Goal: Transaction & Acquisition: Purchase product/service

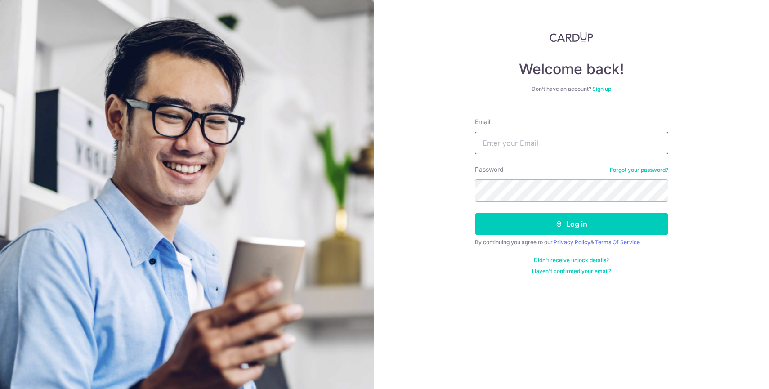
click at [532, 150] on input "Email" at bounding box center [571, 143] width 193 height 22
type input "[EMAIL_ADDRESS][DOMAIN_NAME]"
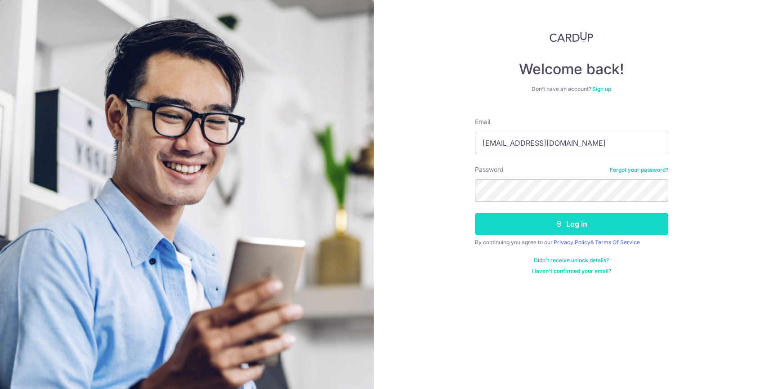
click at [550, 226] on button "Log in" at bounding box center [571, 224] width 193 height 22
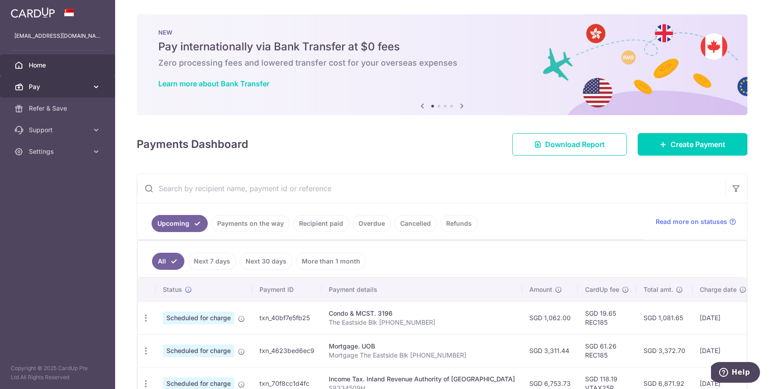
click at [92, 87] on icon at bounding box center [96, 86] width 9 height 9
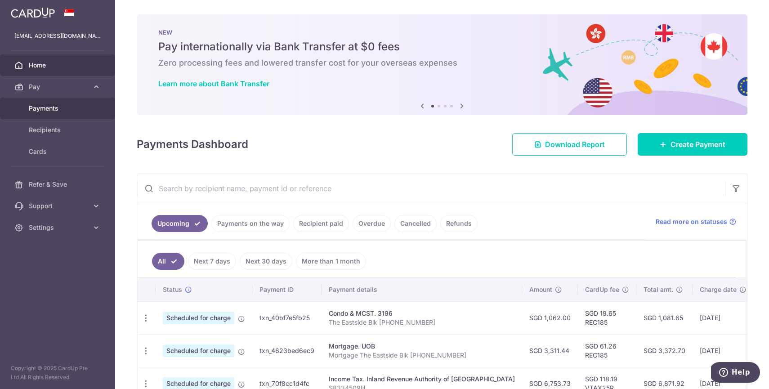
click at [56, 113] on link "Payments" at bounding box center [57, 109] width 115 height 22
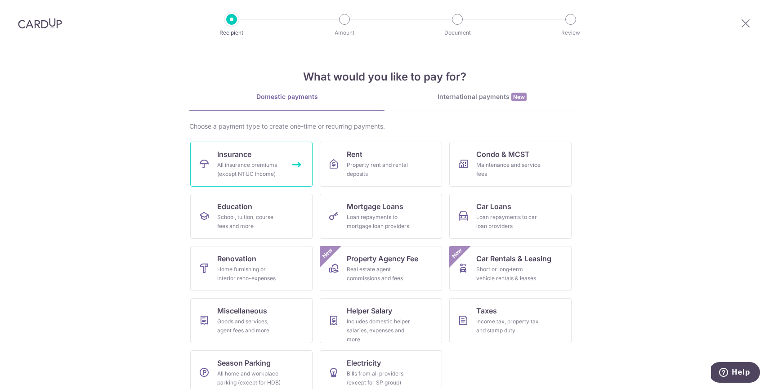
click at [253, 170] on div "All insurance premiums (except NTUC Income)" at bounding box center [249, 170] width 65 height 18
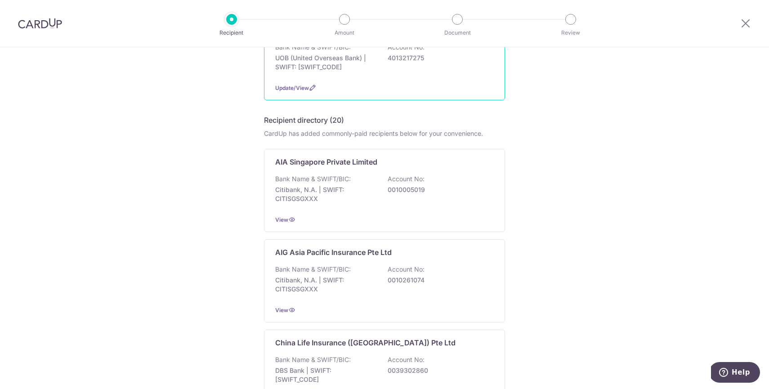
scroll to position [70, 0]
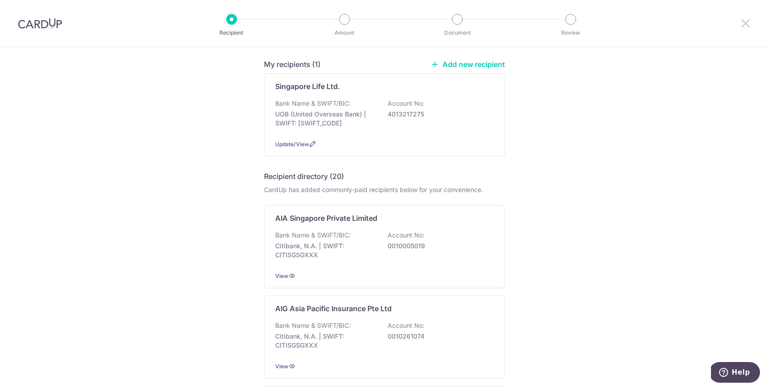
click at [743, 24] on icon at bounding box center [745, 23] width 11 height 11
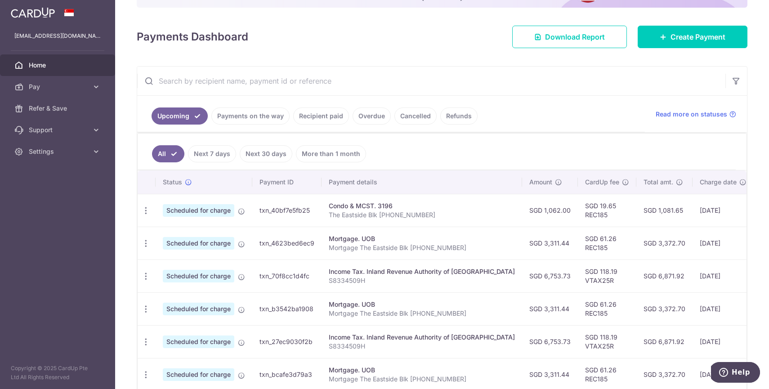
scroll to position [96, 0]
click at [145, 214] on icon "button" at bounding box center [145, 211] width 9 height 9
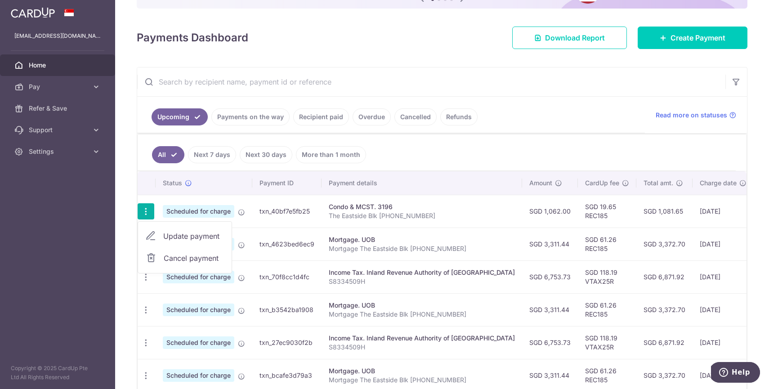
click at [162, 237] on link "Update payment" at bounding box center [185, 236] width 94 height 22
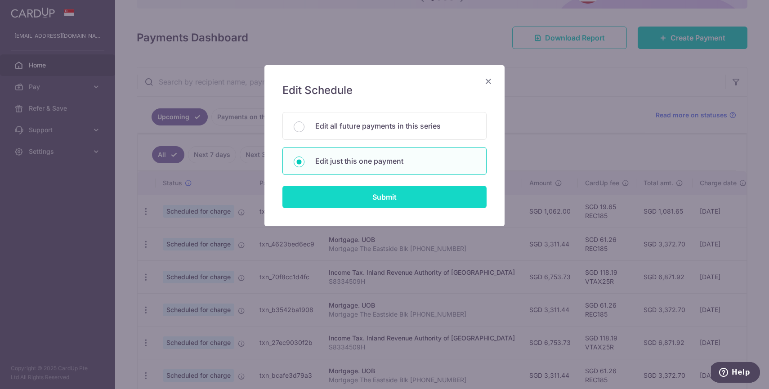
click at [375, 191] on input "Submit" at bounding box center [384, 197] width 204 height 22
radio input "true"
type input "1,062.00"
type input "01/11/2025"
type input "The Eastside Blk 509 04-07"
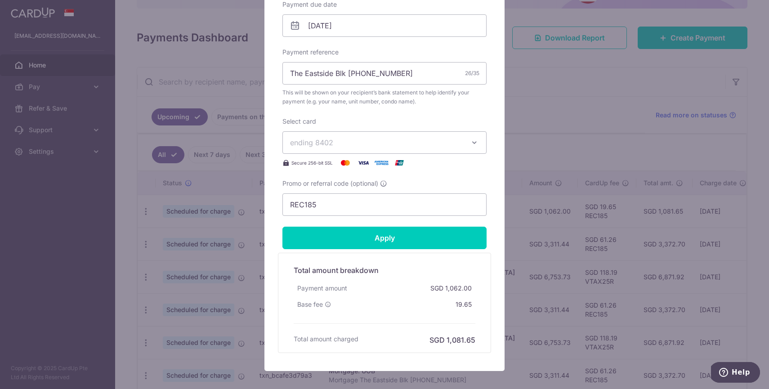
scroll to position [317, 0]
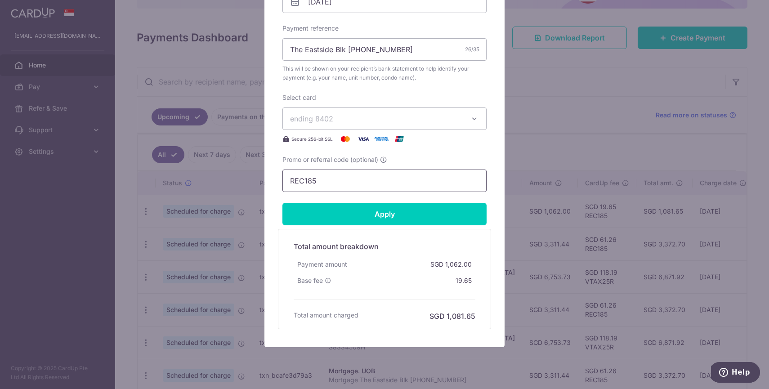
drag, startPoint x: 326, startPoint y: 180, endPoint x: 258, endPoint y: 176, distance: 67.5
click at [258, 176] on div "Edit payment By clicking apply, you will make changes to all payments to 3196 s…" at bounding box center [384, 194] width 769 height 389
paste input "3HOME25R"
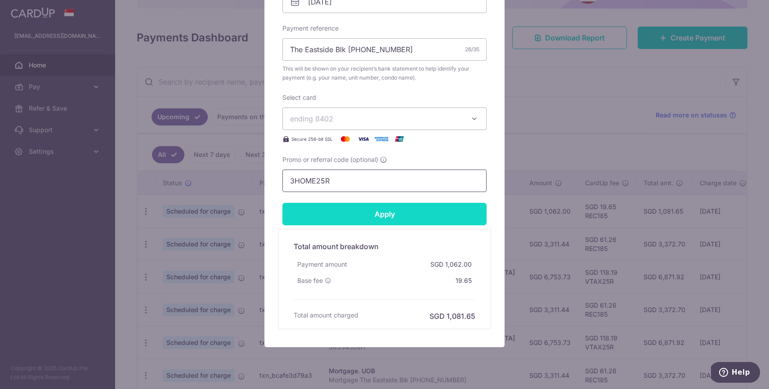
type input "3HOME25R"
click at [354, 213] on input "Apply" at bounding box center [384, 214] width 204 height 22
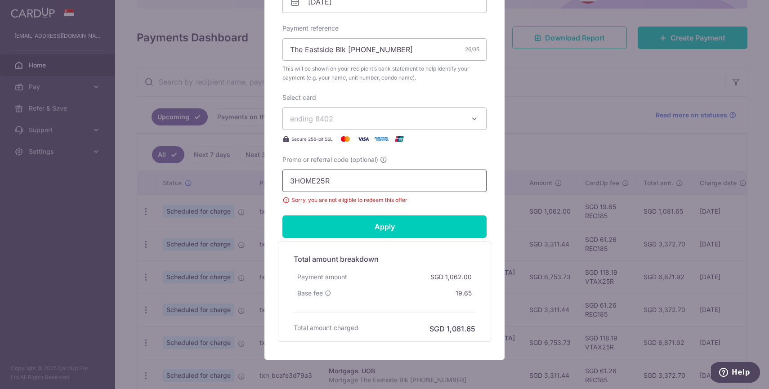
click at [351, 183] on input "3HOME25R" at bounding box center [384, 181] width 204 height 22
click at [295, 188] on input "3HOME25R" at bounding box center [384, 181] width 204 height 22
click at [289, 182] on input "3HOME25R" at bounding box center [384, 181] width 204 height 22
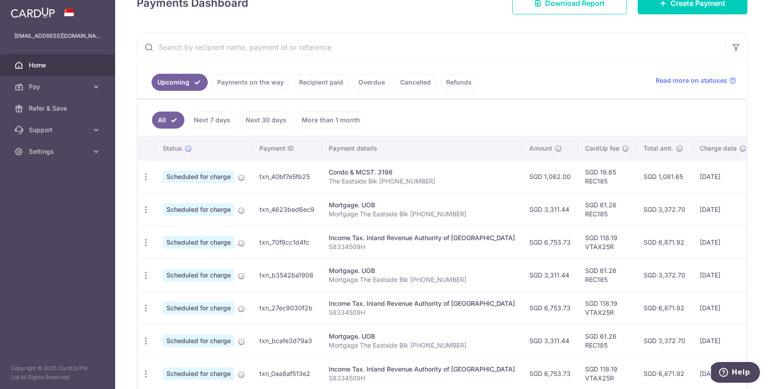
scroll to position [156, 0]
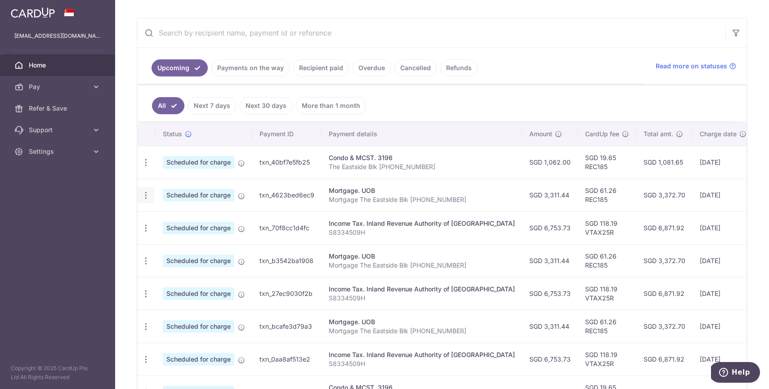
click at [147, 197] on icon "button" at bounding box center [145, 195] width 9 height 9
click at [176, 224] on span "Update payment" at bounding box center [193, 219] width 61 height 11
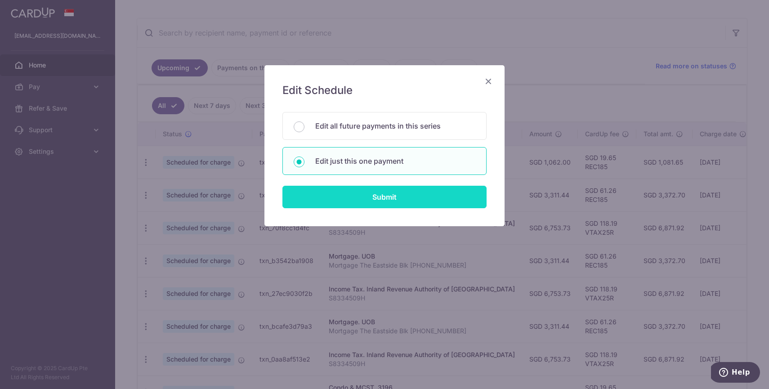
click at [368, 190] on input "Submit" at bounding box center [384, 197] width 204 height 22
radio input "true"
type input "3,311.44"
type input "02/11/2025"
type input "Mortgage The Eastside Blk 509 04-07"
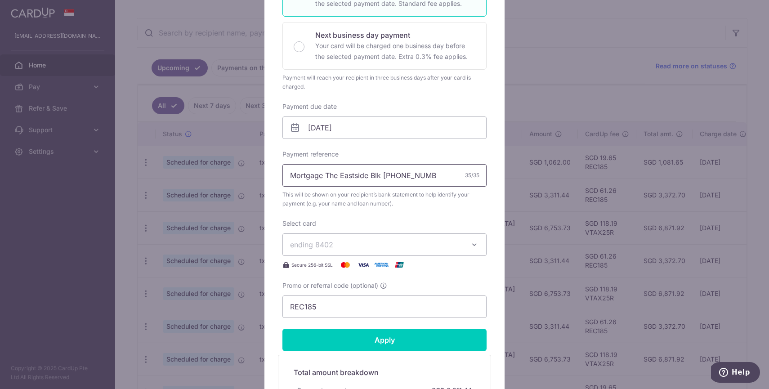
scroll to position [225, 0]
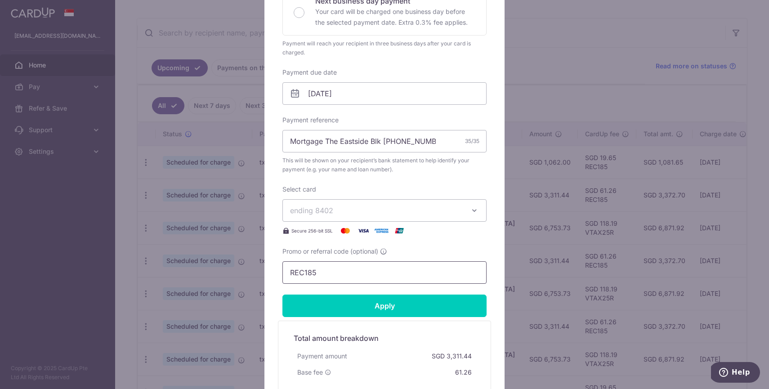
drag, startPoint x: 337, startPoint y: 273, endPoint x: 206, endPoint y: 269, distance: 130.9
click at [206, 269] on div "Edit payment By clicking apply, you will make changes to all payments to UOB sc…" at bounding box center [384, 194] width 769 height 389
paste input "3HOME25R"
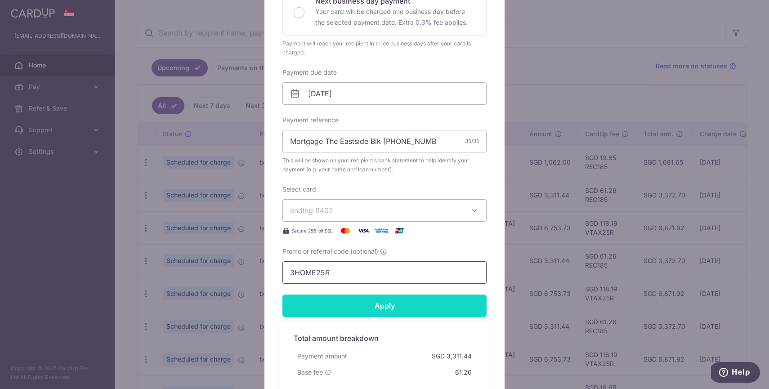
type input "3HOME25R"
click at [337, 305] on input "Apply" at bounding box center [384, 306] width 204 height 22
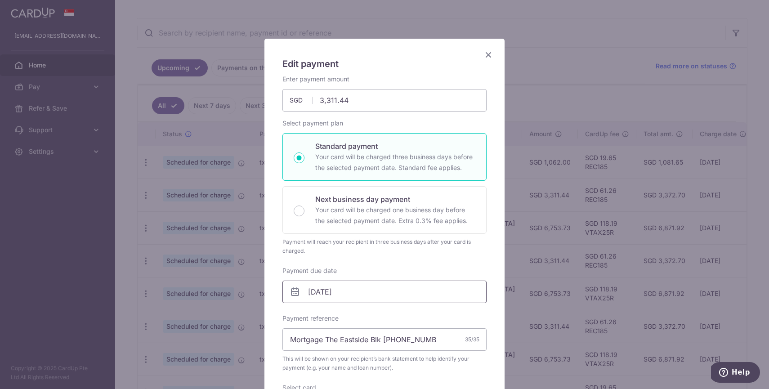
scroll to position [0, 0]
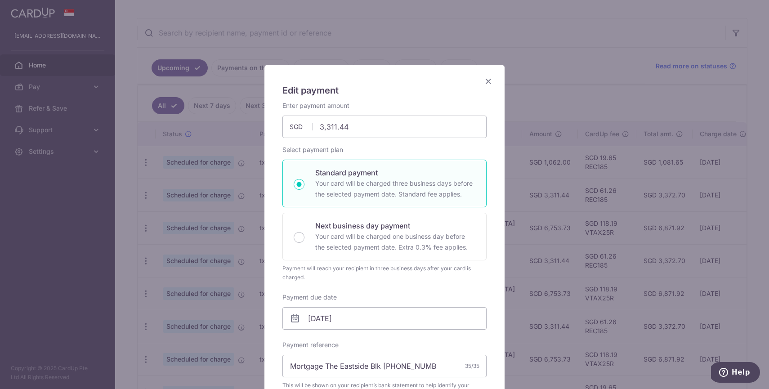
click at [491, 83] on icon "Close" at bounding box center [488, 81] width 11 height 11
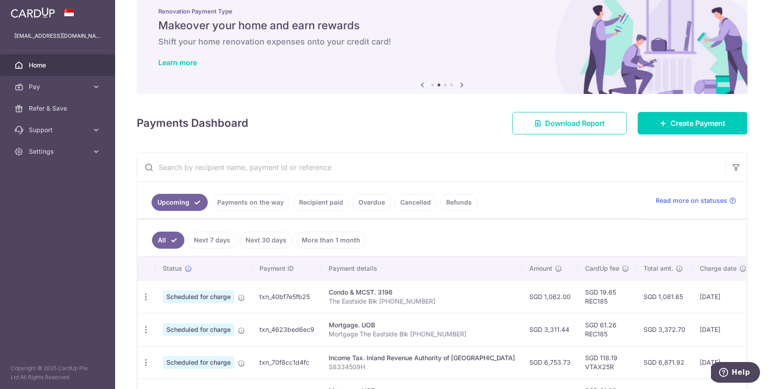
scroll to position [57, 0]
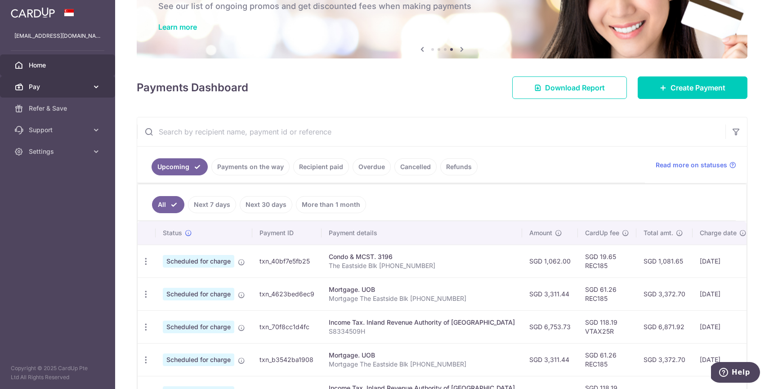
click at [68, 92] on link "Pay" at bounding box center [57, 87] width 115 height 22
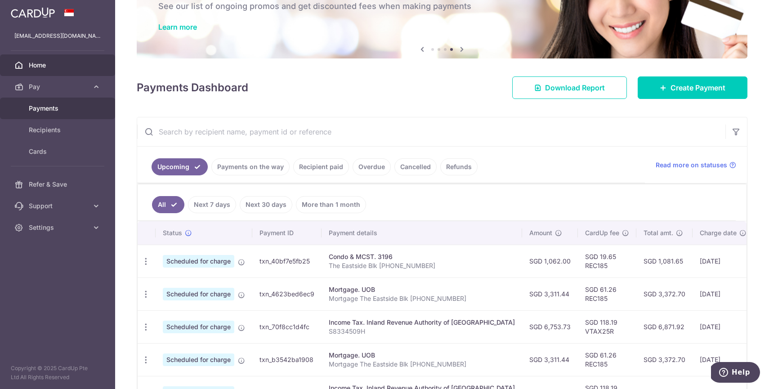
click at [62, 112] on span "Payments" at bounding box center [58, 108] width 59 height 9
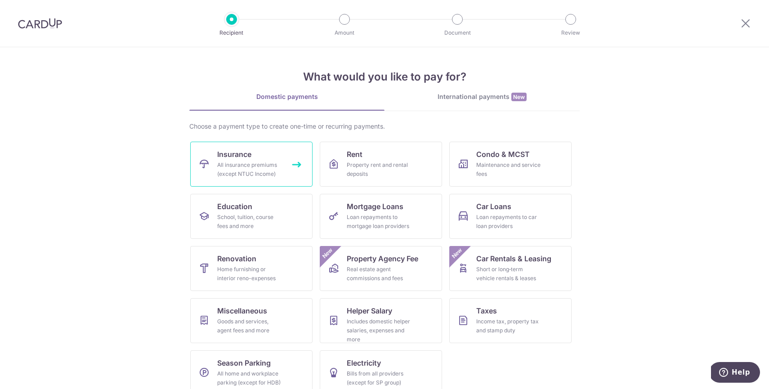
click at [258, 157] on link "Insurance All insurance premiums (except NTUC Income)" at bounding box center [251, 164] width 122 height 45
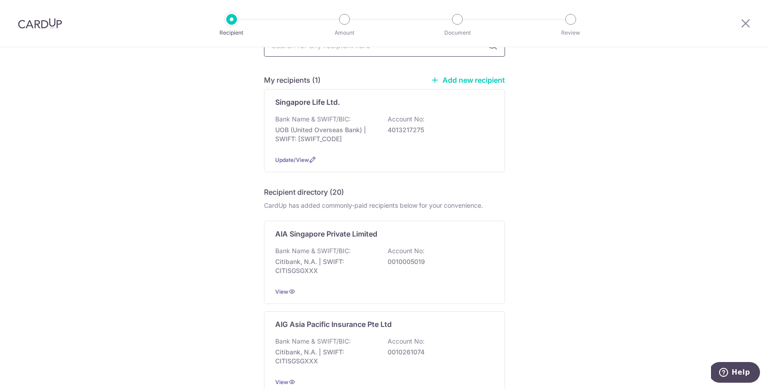
scroll to position [58, 0]
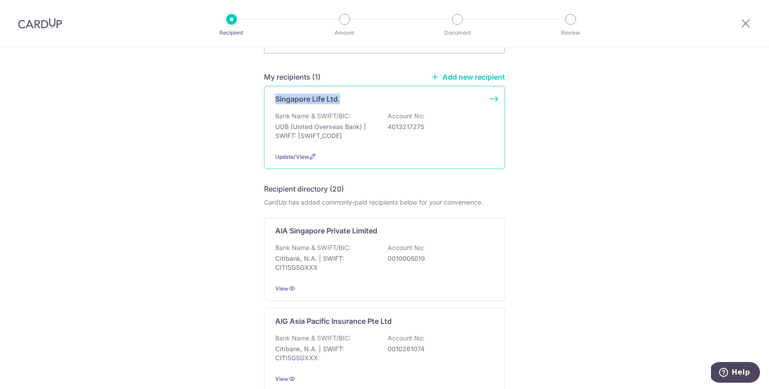
drag, startPoint x: 275, startPoint y: 101, endPoint x: 347, endPoint y: 96, distance: 72.1
click at [348, 97] on div "Singapore Life Ltd." at bounding box center [379, 99] width 208 height 11
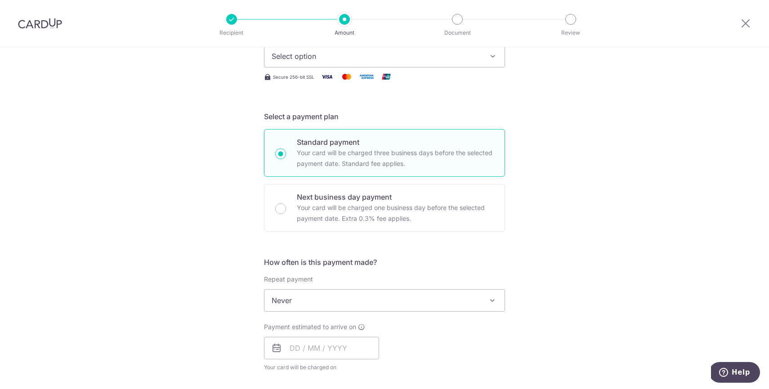
scroll to position [188, 0]
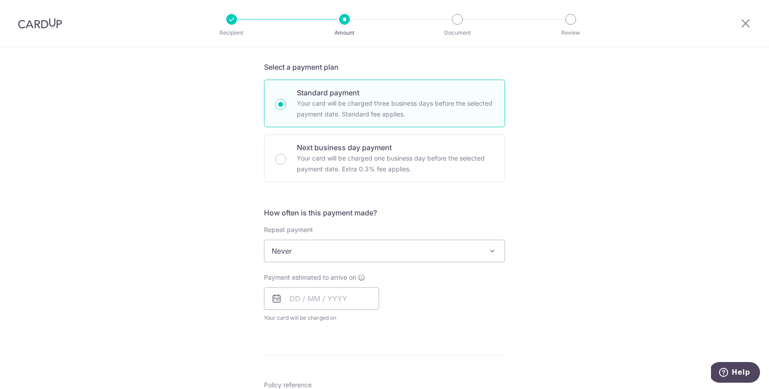
click at [228, 17] on div at bounding box center [231, 19] width 11 height 11
drag, startPoint x: 228, startPoint y: 17, endPoint x: 177, endPoint y: 12, distance: 51.9
click at [228, 17] on div at bounding box center [231, 19] width 11 height 11
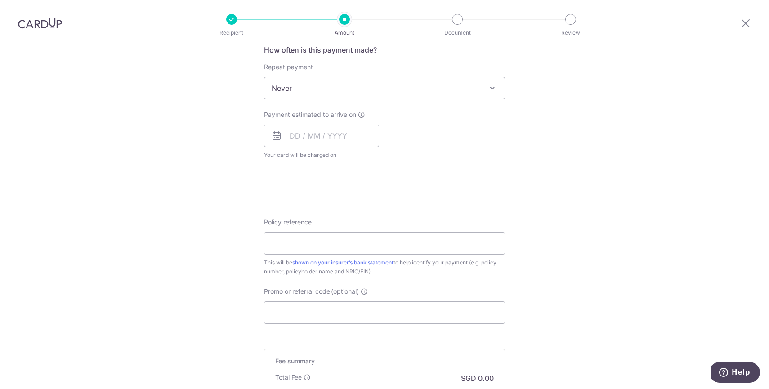
scroll to position [472, 0]
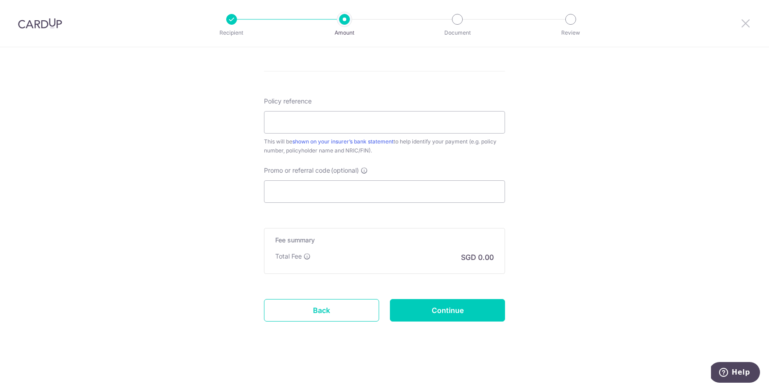
click at [742, 27] on icon at bounding box center [745, 23] width 11 height 11
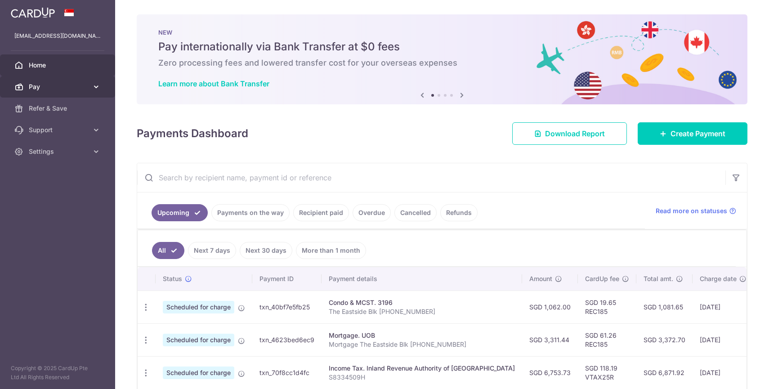
click at [43, 89] on span "Pay" at bounding box center [58, 86] width 59 height 9
click at [329, 209] on link "Recipient paid" at bounding box center [321, 212] width 56 height 17
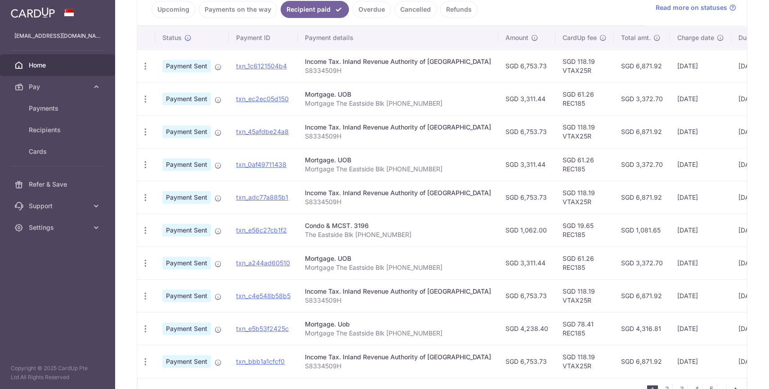
scroll to position [257, 0]
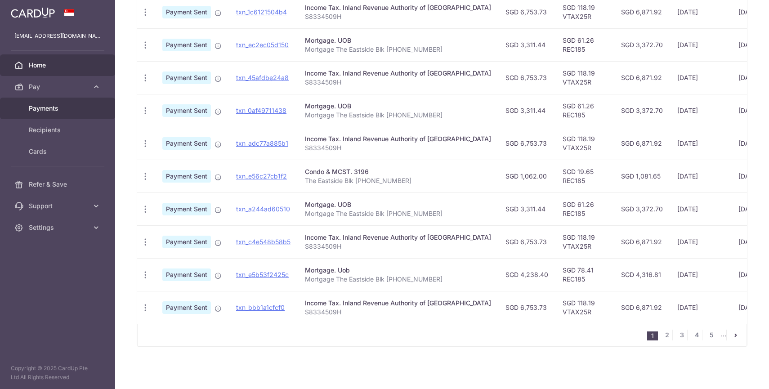
click at [49, 108] on span "Payments" at bounding box center [58, 108] width 59 height 9
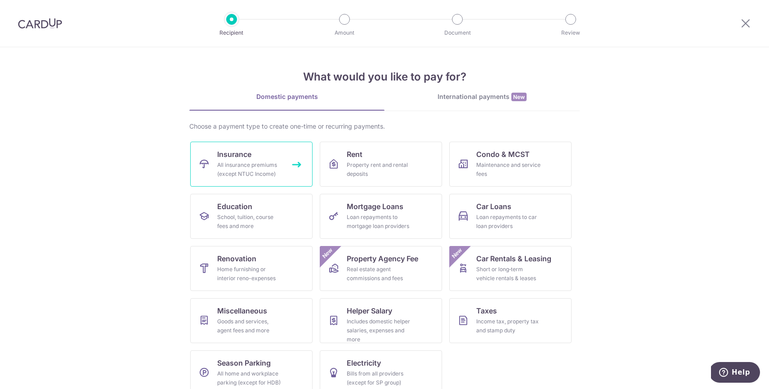
click at [243, 184] on link "Insurance All insurance premiums (except NTUC Income)" at bounding box center [251, 164] width 122 height 45
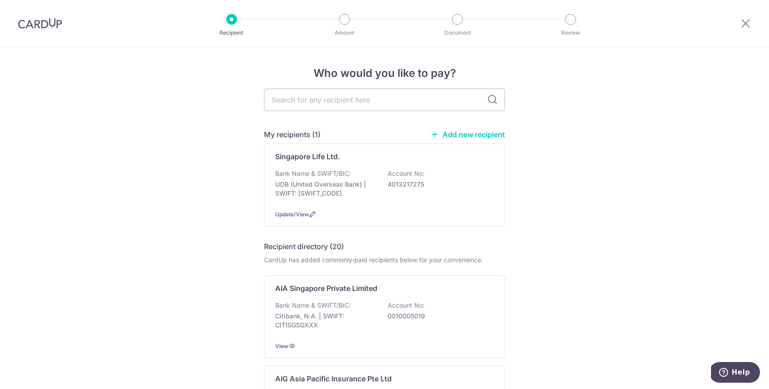
click at [751, 18] on div at bounding box center [745, 23] width 47 height 47
click at [750, 20] on icon at bounding box center [745, 23] width 11 height 11
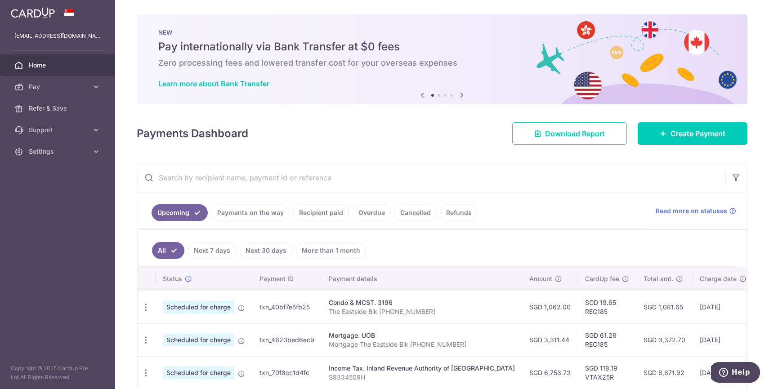
click at [331, 214] on link "Recipient paid" at bounding box center [321, 212] width 56 height 17
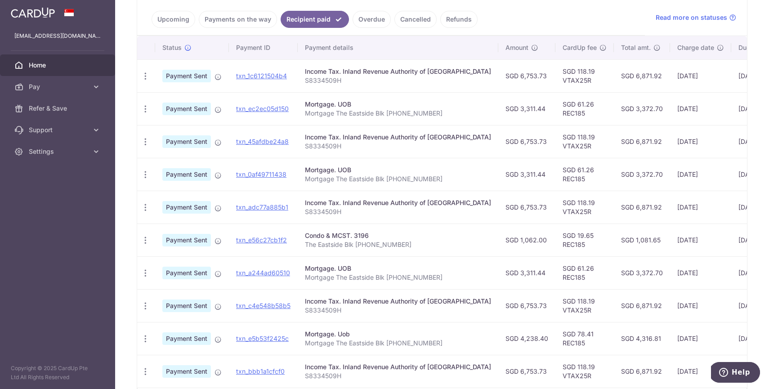
scroll to position [257, 0]
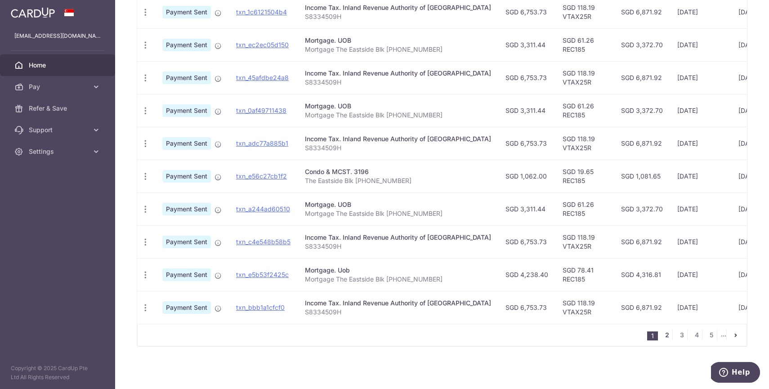
click at [671, 336] on link "2" at bounding box center [666, 335] width 11 height 11
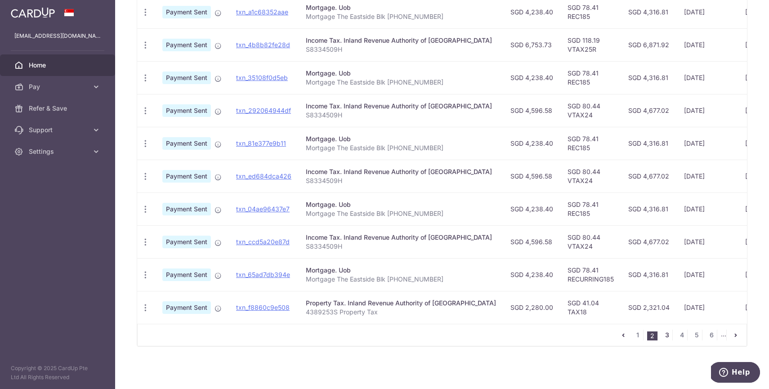
click at [668, 334] on link "3" at bounding box center [666, 335] width 11 height 11
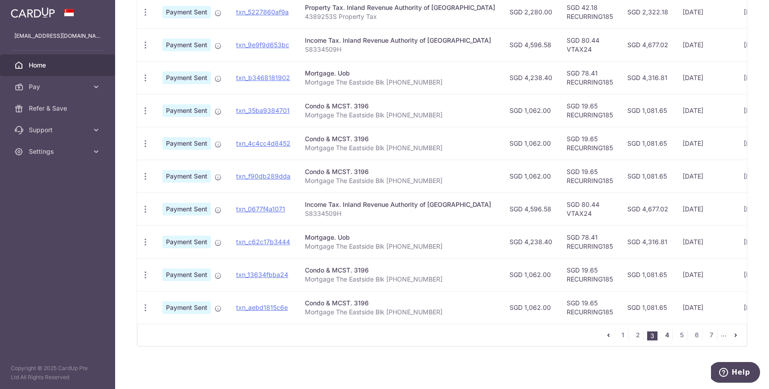
click at [669, 336] on link "4" at bounding box center [666, 335] width 11 height 11
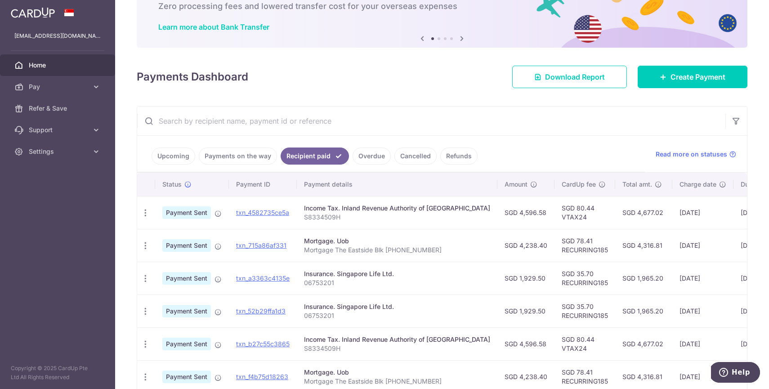
scroll to position [58, 0]
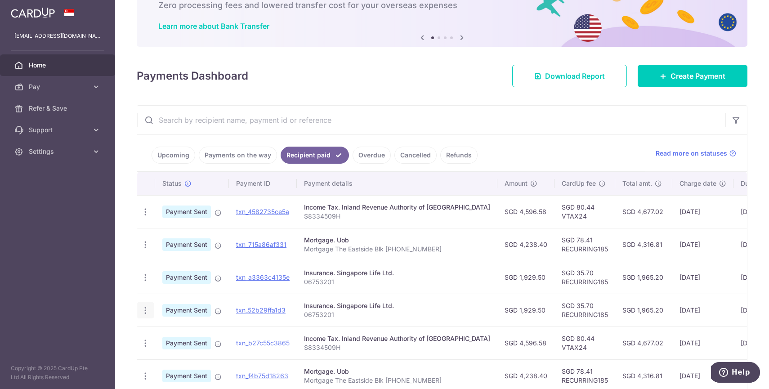
click at [147, 311] on icon "button" at bounding box center [145, 310] width 9 height 9
click at [344, 307] on div "Insurance. Singapore Life Ltd." at bounding box center [397, 305] width 186 height 9
click at [144, 313] on icon "button" at bounding box center [145, 310] width 9 height 9
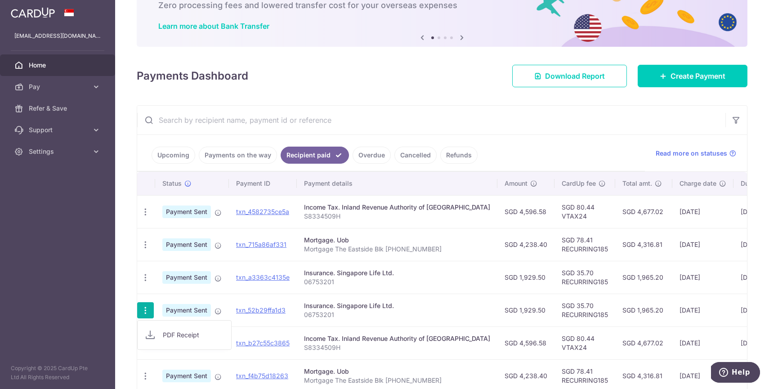
click at [246, 314] on td "txn_52b29ffa1d3" at bounding box center [263, 310] width 68 height 33
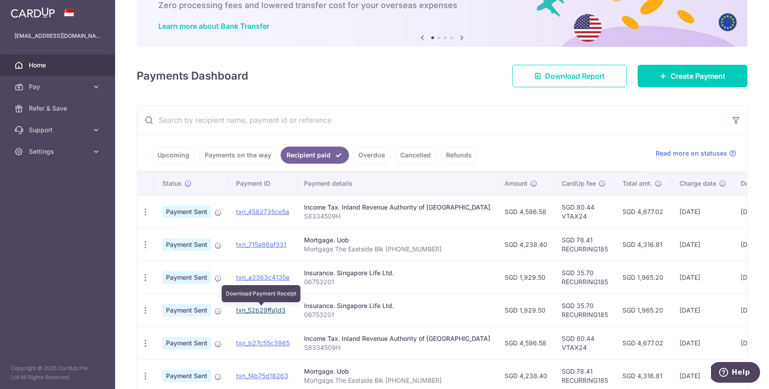
click at [246, 311] on link "txn_52b29ffa1d3" at bounding box center [260, 310] width 49 height 8
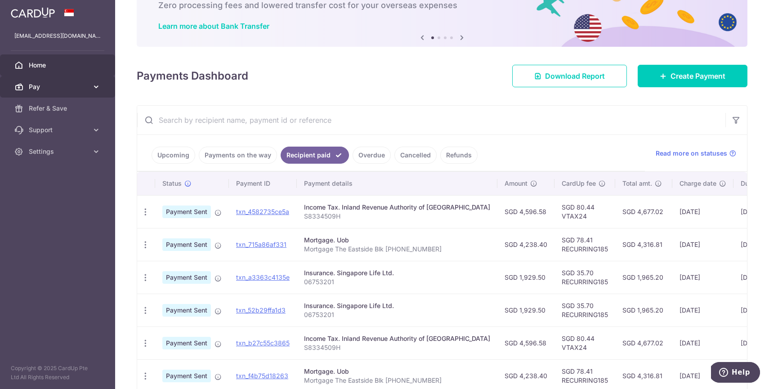
click at [96, 86] on icon at bounding box center [96, 86] width 9 height 9
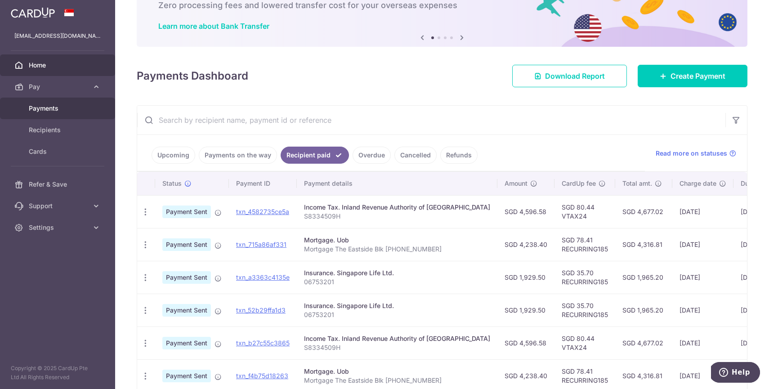
click at [54, 109] on span "Payments" at bounding box center [58, 108] width 59 height 9
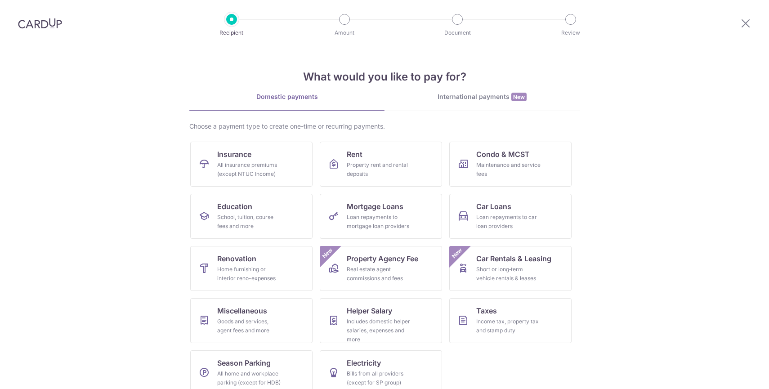
click at [264, 172] on div "All insurance premiums (except NTUC Income)" at bounding box center [249, 170] width 65 height 18
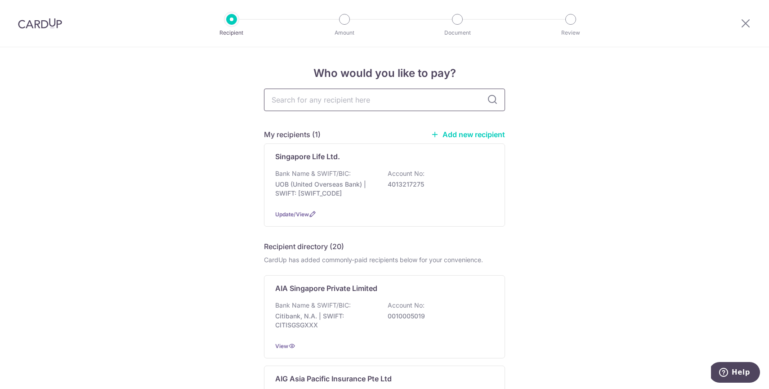
click at [378, 102] on input "text" at bounding box center [384, 100] width 241 height 22
type input "singapore life"
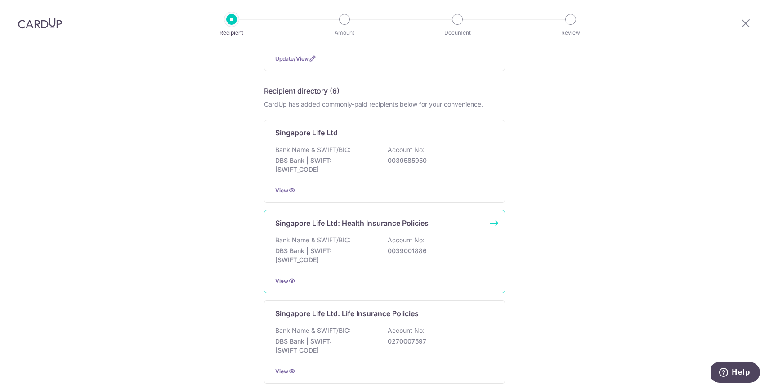
scroll to position [152, 0]
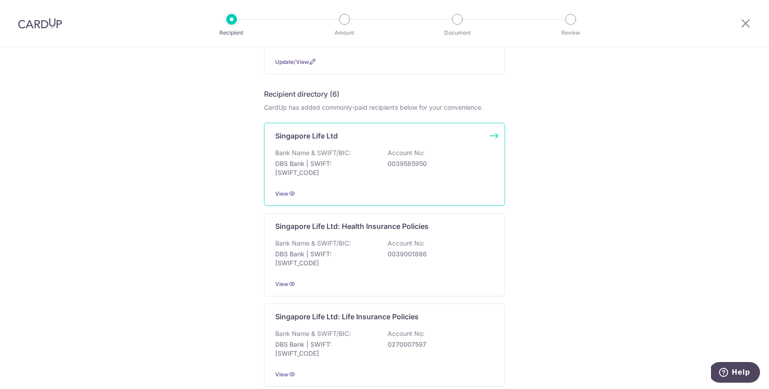
click at [380, 167] on div "Bank Name & SWIFT/BIC: DBS Bank | SWIFT: DBSSSGSGXXX Account No: 0039585950" at bounding box center [384, 164] width 219 height 33
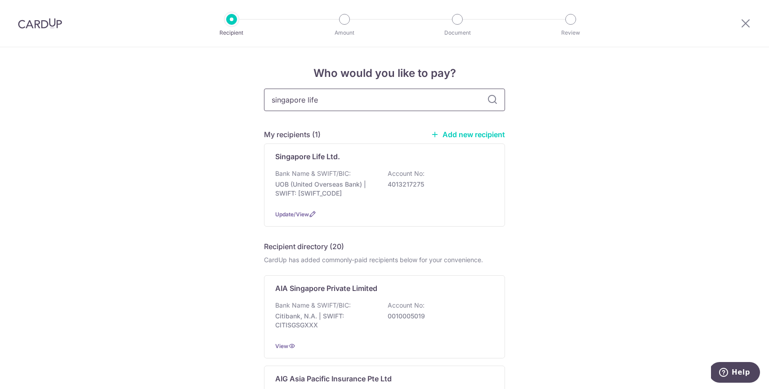
type input "singapore life"
click at [491, 96] on icon at bounding box center [492, 99] width 11 height 11
click at [491, 102] on icon at bounding box center [492, 99] width 11 height 11
click at [421, 316] on p "0039585950" at bounding box center [438, 316] width 101 height 9
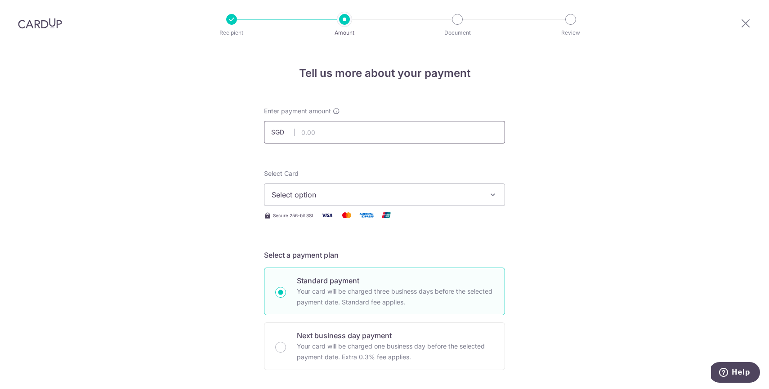
click at [320, 139] on input "text" at bounding box center [384, 132] width 241 height 22
type input "1,929.50"
click at [313, 201] on button "Select option" at bounding box center [384, 194] width 241 height 22
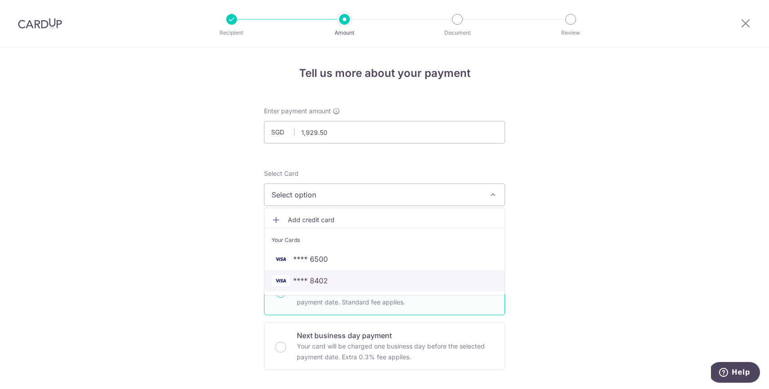
click at [323, 286] on span "**** 8402" at bounding box center [310, 280] width 35 height 11
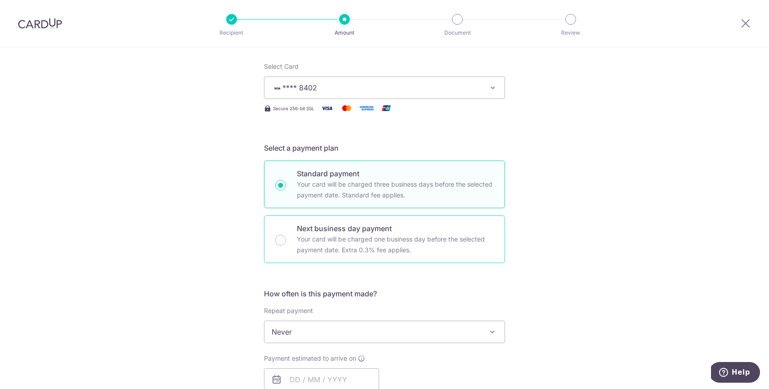
scroll to position [108, 0]
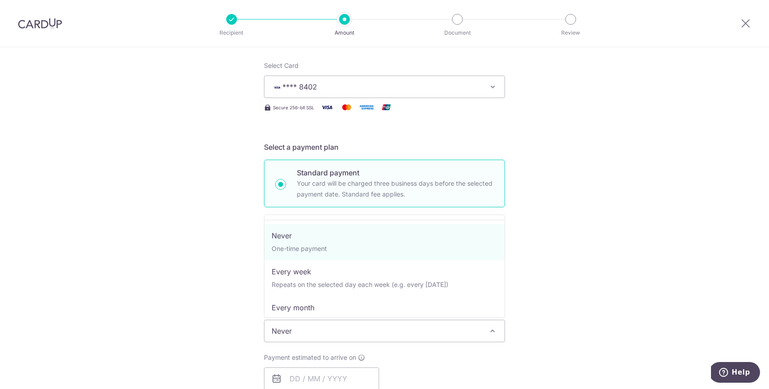
click at [299, 329] on span "Never" at bounding box center [384, 331] width 240 height 22
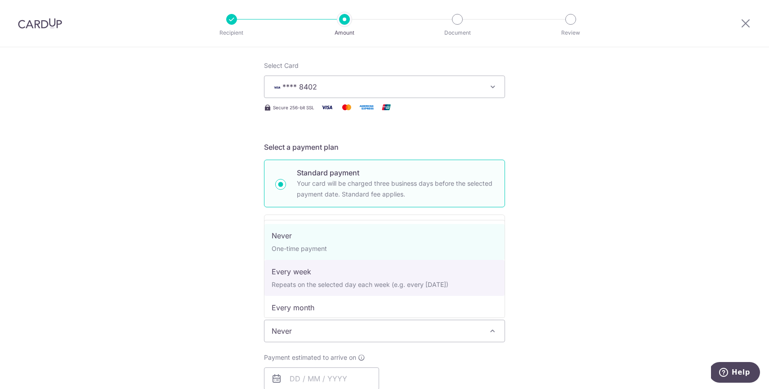
select select "2"
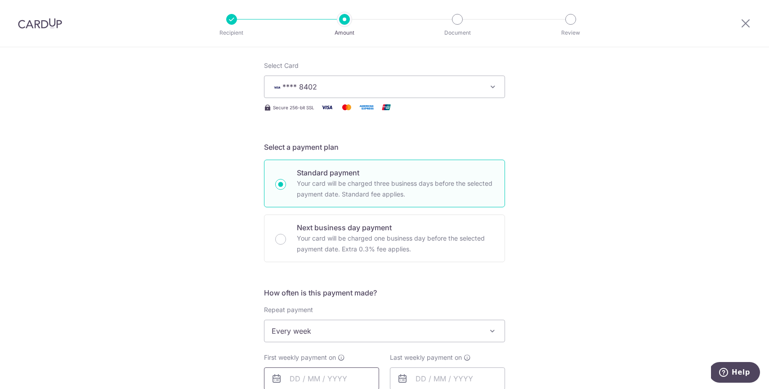
click at [312, 376] on input "text" at bounding box center [321, 378] width 115 height 22
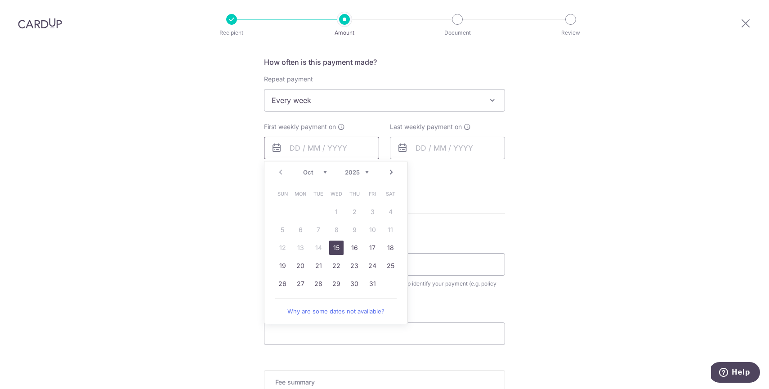
scroll to position [357, 0]
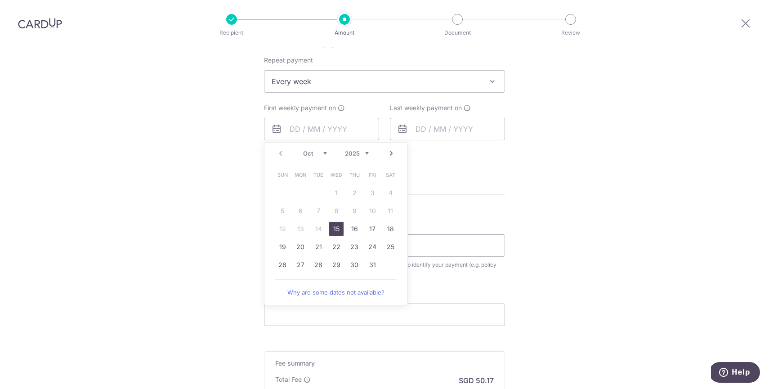
click at [341, 228] on link "15" at bounding box center [336, 229] width 14 height 14
type input "15/10/2025"
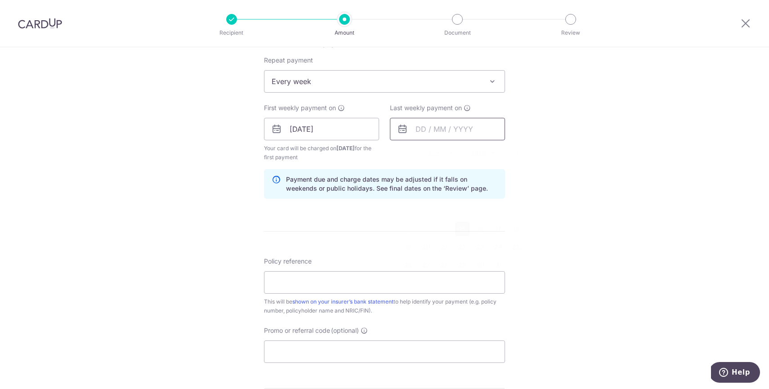
click at [411, 130] on input "text" at bounding box center [447, 129] width 115 height 22
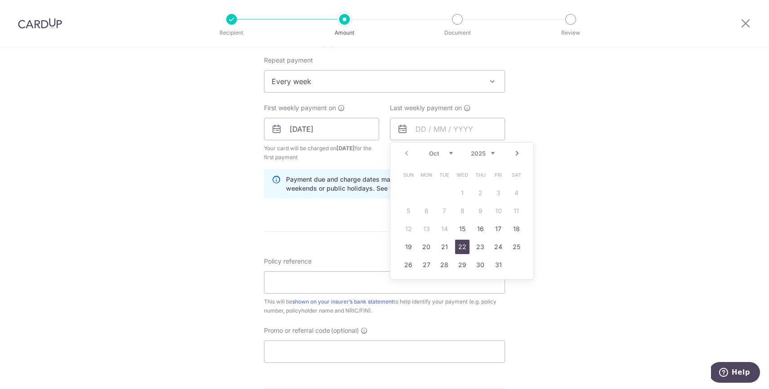
click at [460, 248] on link "22" at bounding box center [462, 247] width 14 height 14
type input "22/10/2025"
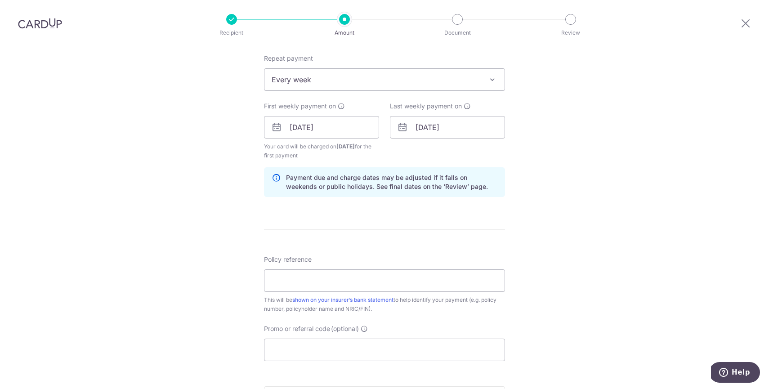
scroll to position [362, 0]
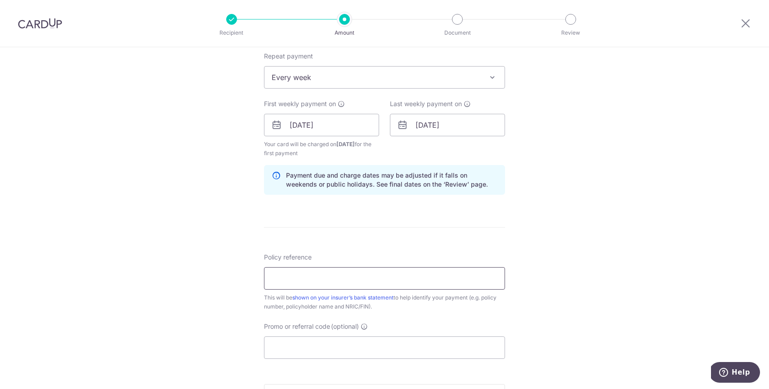
click at [344, 275] on input "Policy reference" at bounding box center [384, 278] width 241 height 22
paste input "06753201"
type input "06753201"
click at [312, 340] on input "Promo or referral code (optional)" at bounding box center [384, 347] width 241 height 22
paste input "REC185"
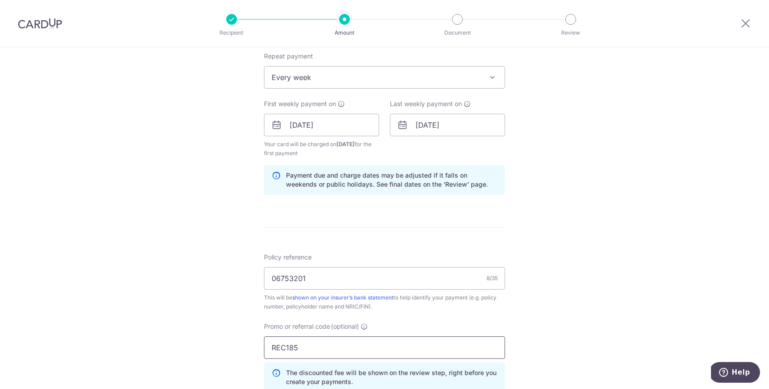
type input "REC185"
click at [611, 281] on div "Tell us more about your payment Enter payment amount SGD 1,929.50 1929.50 Selec…" at bounding box center [384, 136] width 769 height 900
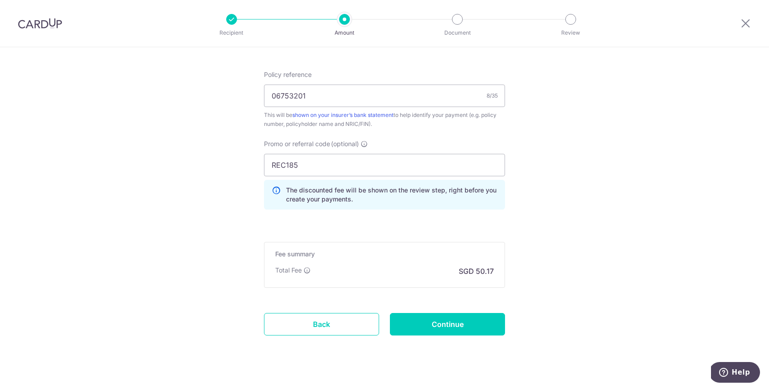
scroll to position [554, 0]
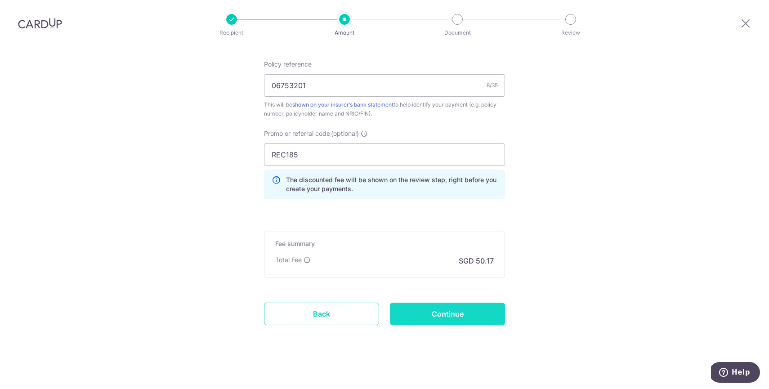
click at [457, 315] on input "Continue" at bounding box center [447, 314] width 115 height 22
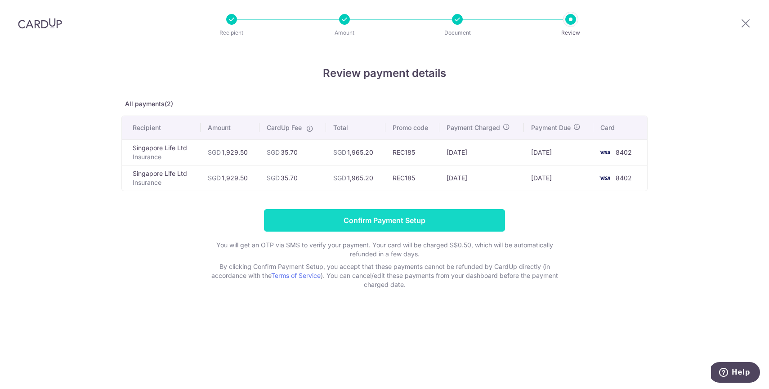
click at [407, 219] on input "Confirm Payment Setup" at bounding box center [384, 220] width 241 height 22
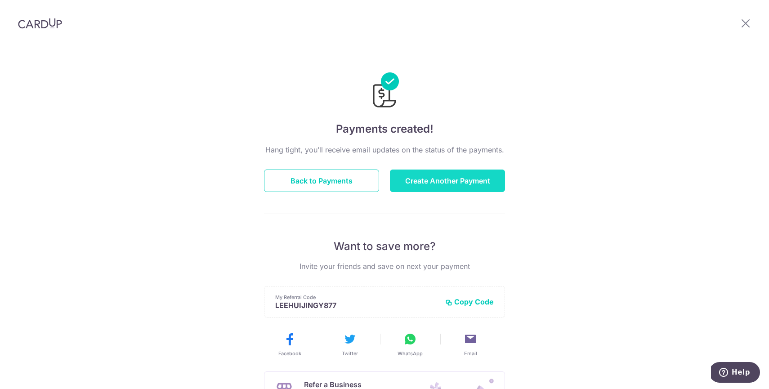
click at [416, 189] on button "Create Another Payment" at bounding box center [447, 181] width 115 height 22
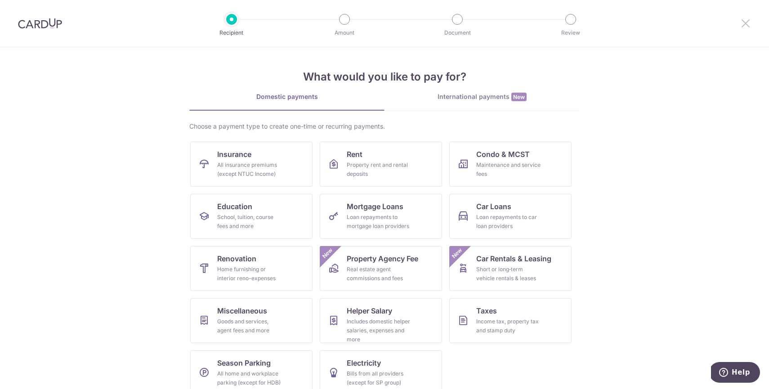
click at [747, 28] on icon at bounding box center [745, 23] width 11 height 11
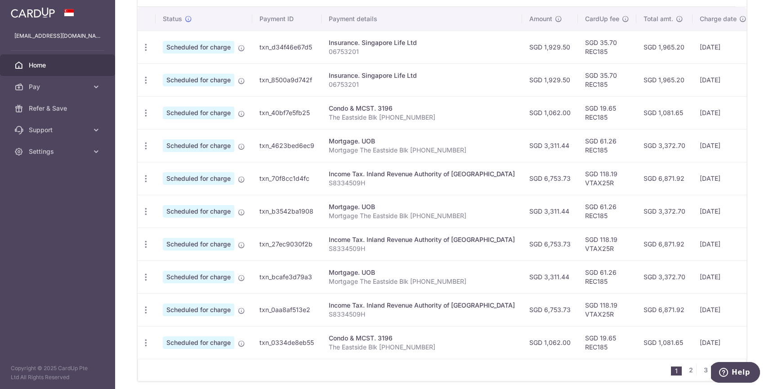
scroll to position [270, 0]
